Goal: Information Seeking & Learning: Find specific fact

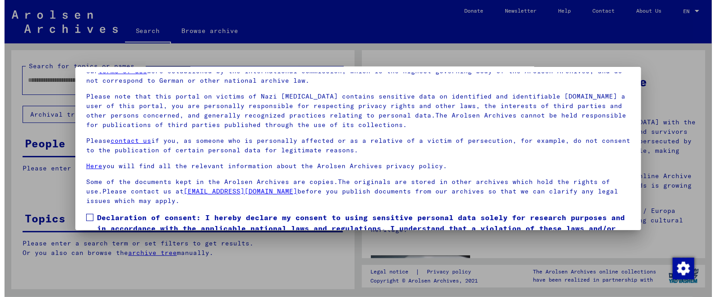
scroll to position [74, 0]
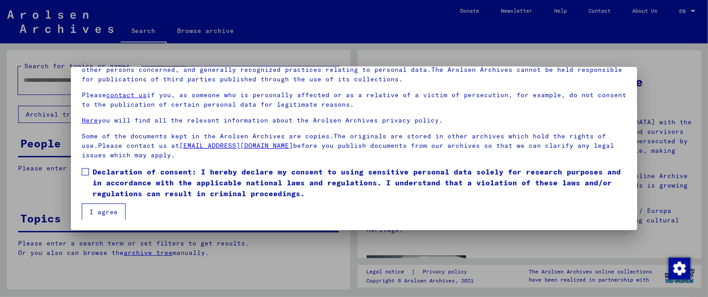
click at [186, 190] on span "Declaration of consent: I hereby declare my consent to using sensitive personal…" at bounding box center [360, 182] width 534 height 32
click at [101, 209] on button "I agree" at bounding box center [104, 211] width 44 height 17
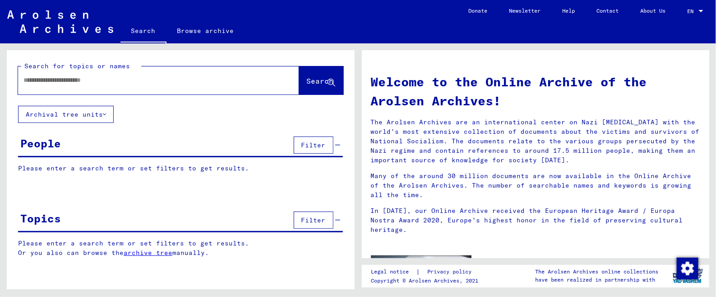
click at [163, 72] on div at bounding box center [145, 80] width 254 height 20
click at [174, 80] on input "text" at bounding box center [147, 79] width 249 height 9
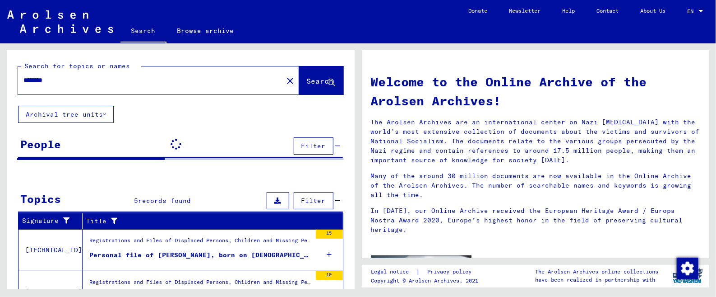
scroll to position [56, 0]
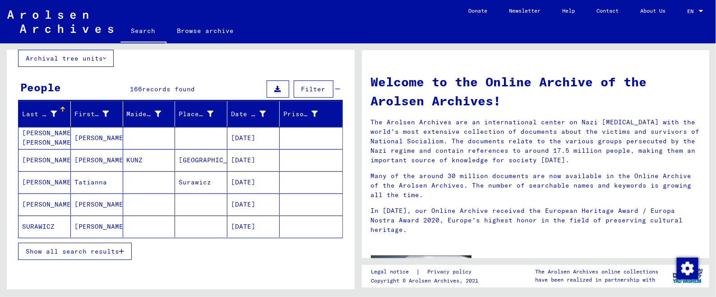
click at [130, 249] on button "Show all search results" at bounding box center [75, 250] width 114 height 17
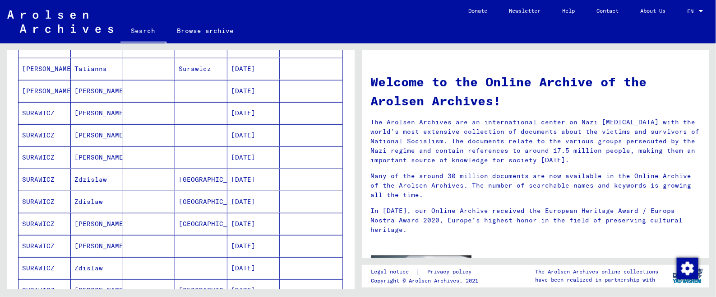
click at [103, 146] on mat-cell "[PERSON_NAME]" at bounding box center [97, 157] width 52 height 22
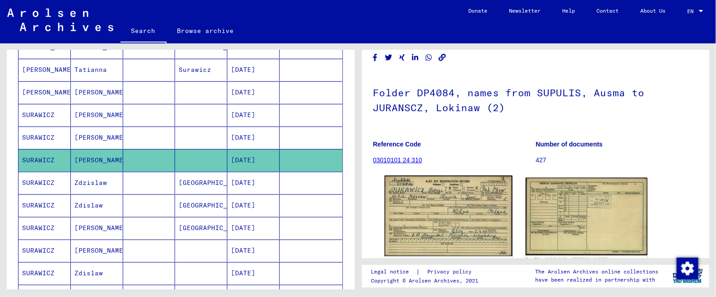
click at [444, 198] on img at bounding box center [449, 216] width 128 height 81
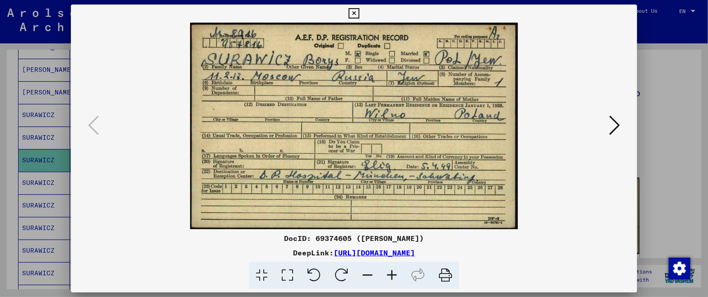
click at [628, 126] on div at bounding box center [354, 126] width 566 height 206
click at [616, 122] on icon at bounding box center [614, 125] width 11 height 22
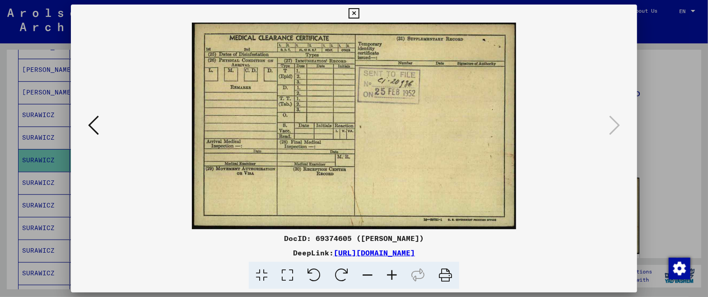
click at [85, 120] on button at bounding box center [93, 126] width 16 height 26
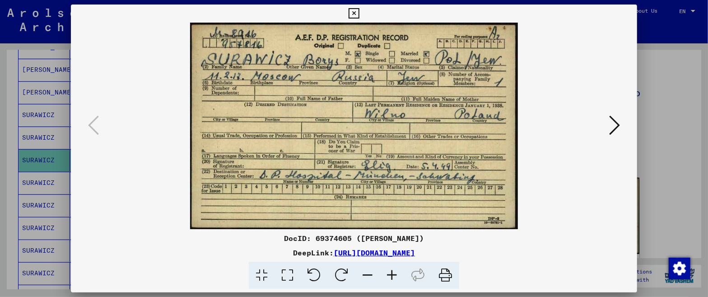
click at [655, 161] on div at bounding box center [354, 148] width 708 height 297
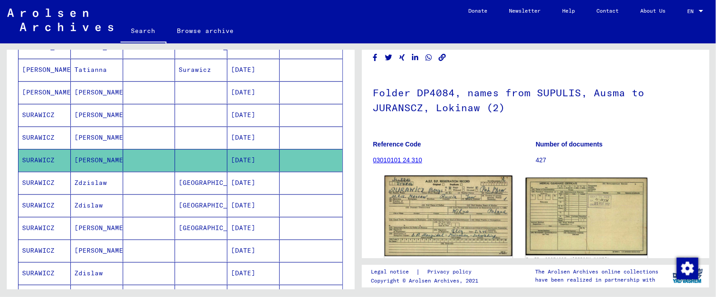
click at [475, 196] on img at bounding box center [449, 216] width 128 height 81
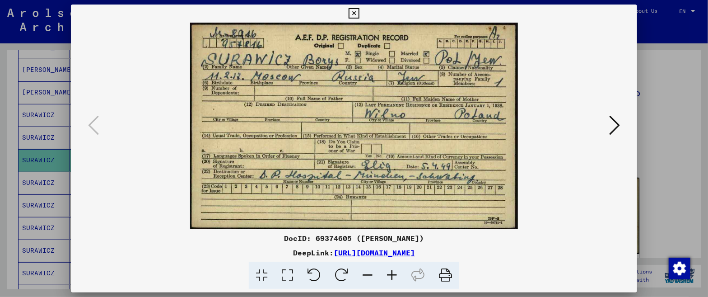
click at [650, 105] on div at bounding box center [354, 148] width 708 height 297
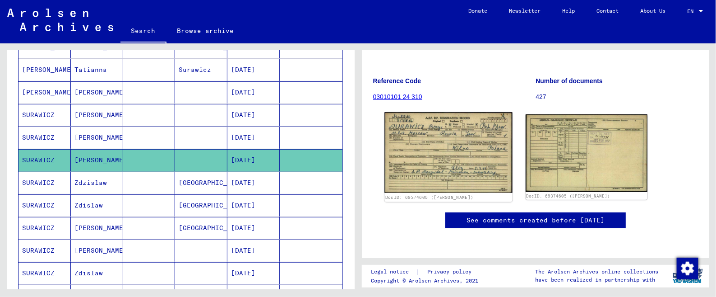
click at [451, 121] on img at bounding box center [449, 152] width 128 height 81
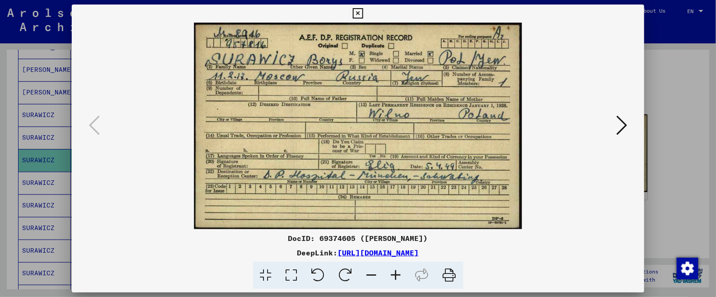
scroll to position [153, 0]
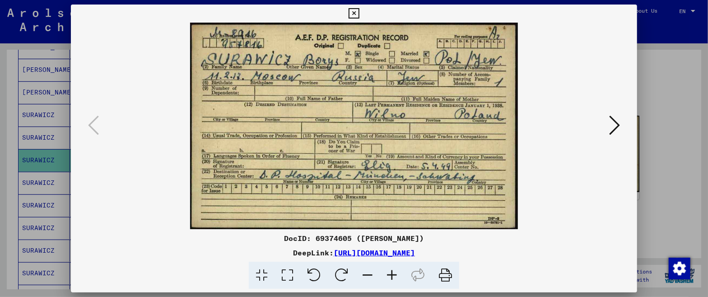
drag, startPoint x: 519, startPoint y: 251, endPoint x: 241, endPoint y: 254, distance: 278.5
click at [241, 254] on div "DeepLink: [URL][DOMAIN_NAME]" at bounding box center [354, 252] width 566 height 11
copy link "[URL][DOMAIN_NAME]"
click at [48, 100] on div at bounding box center [354, 148] width 708 height 297
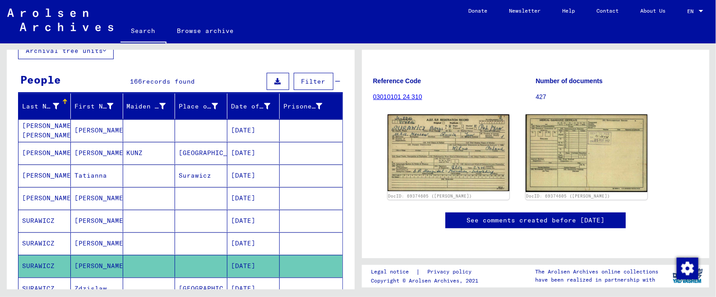
scroll to position [0, 0]
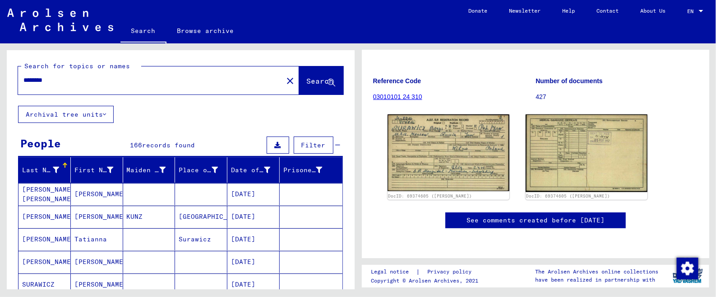
drag, startPoint x: 123, startPoint y: 79, endPoint x: 113, endPoint y: 79, distance: 10.4
click at [113, 79] on input "********" at bounding box center [150, 79] width 254 height 9
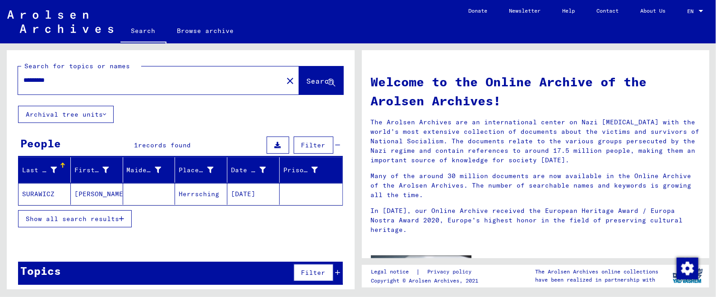
click at [105, 83] on input "********" at bounding box center [147, 79] width 249 height 9
type input "**********"
click at [125, 219] on button "Show all search results" at bounding box center [75, 218] width 114 height 17
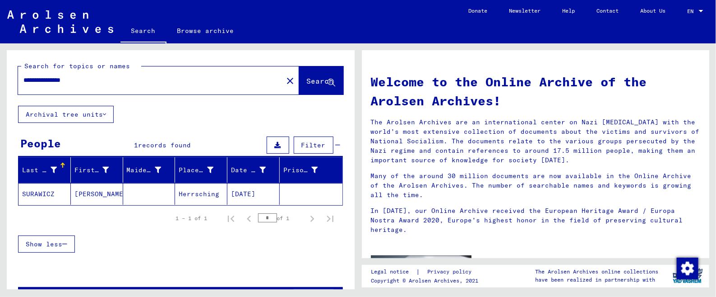
click at [90, 190] on mat-cell "[PERSON_NAME]" at bounding box center [97, 194] width 52 height 22
